Goal: Browse casually

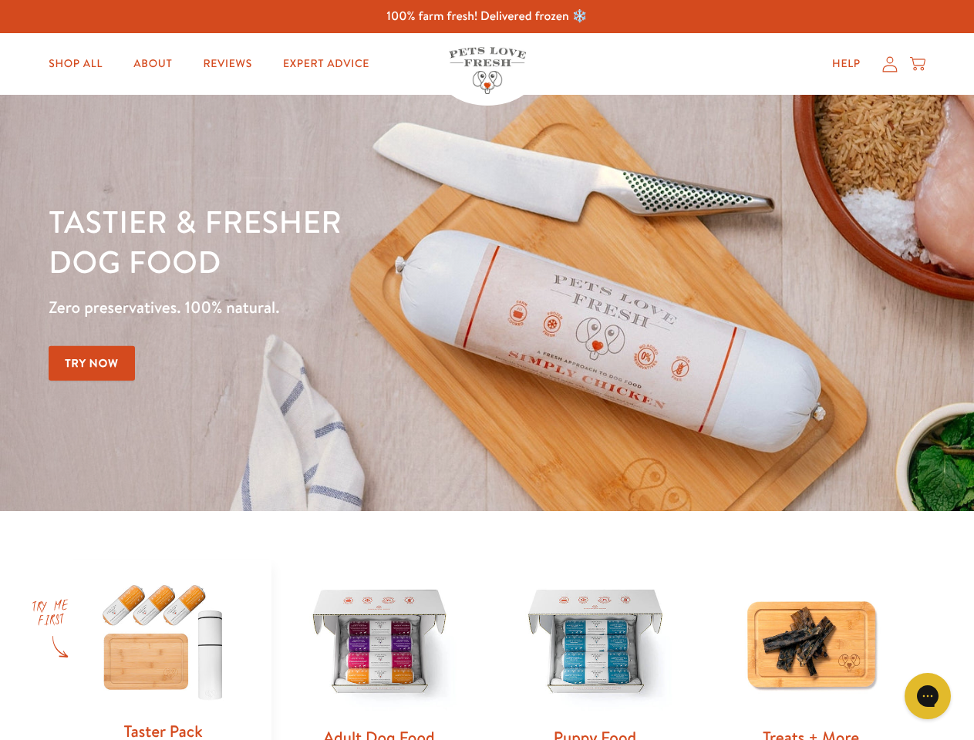
click at [486, 370] on div "Tastier & fresher dog food Zero preservatives. 100% natural. Try Now" at bounding box center [341, 302] width 584 height 203
click at [927, 696] on icon "Gorgias live chat" at bounding box center [927, 695] width 15 height 15
